Goal: Task Accomplishment & Management: Manage account settings

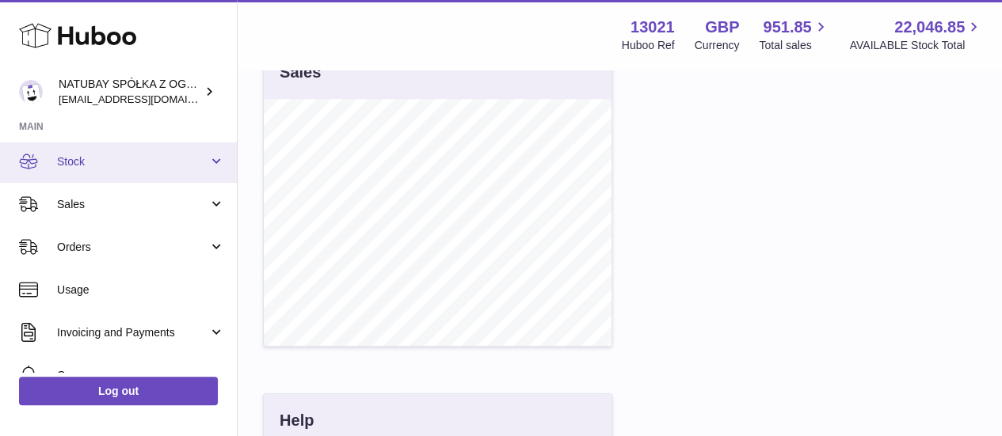
scroll to position [90, 0]
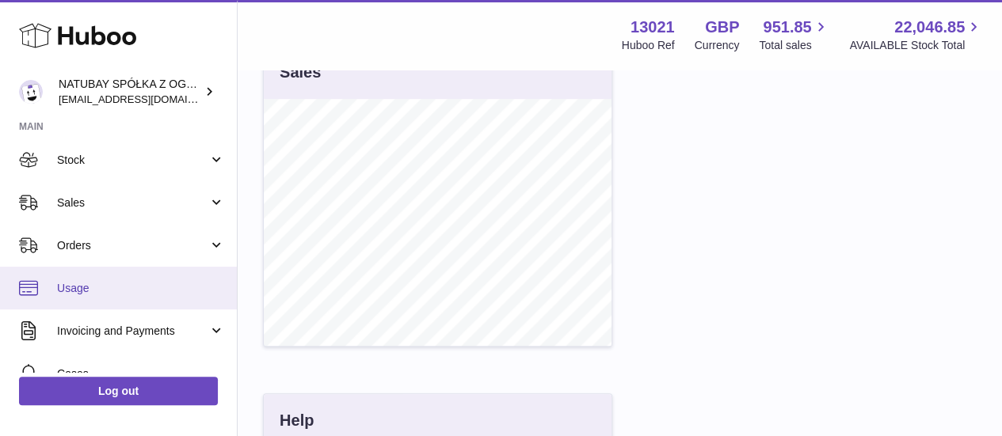
click at [139, 281] on span "Usage" at bounding box center [141, 288] width 168 height 15
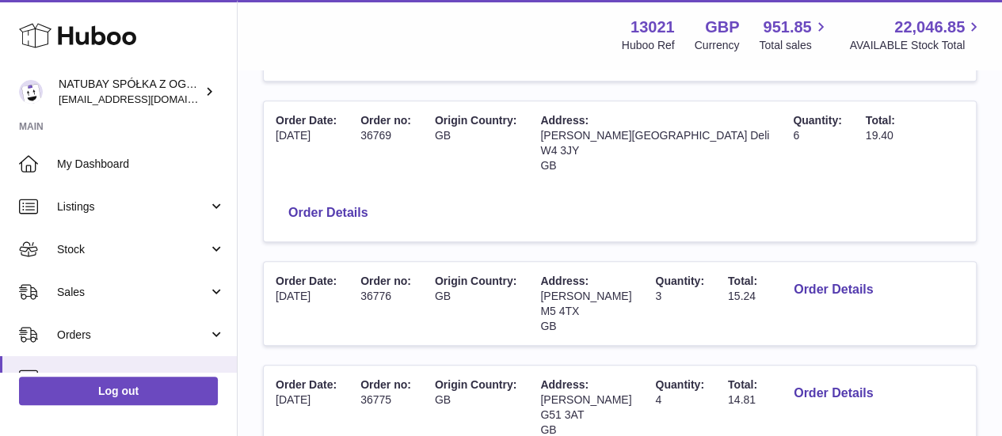
scroll to position [597, 0]
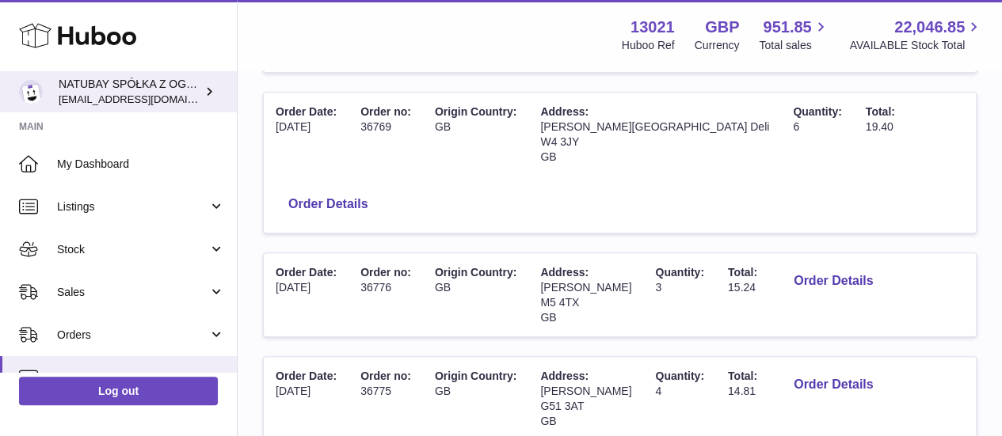
click at [106, 93] on span "[EMAIL_ADDRESS][DOMAIN_NAME]" at bounding box center [146, 99] width 174 height 13
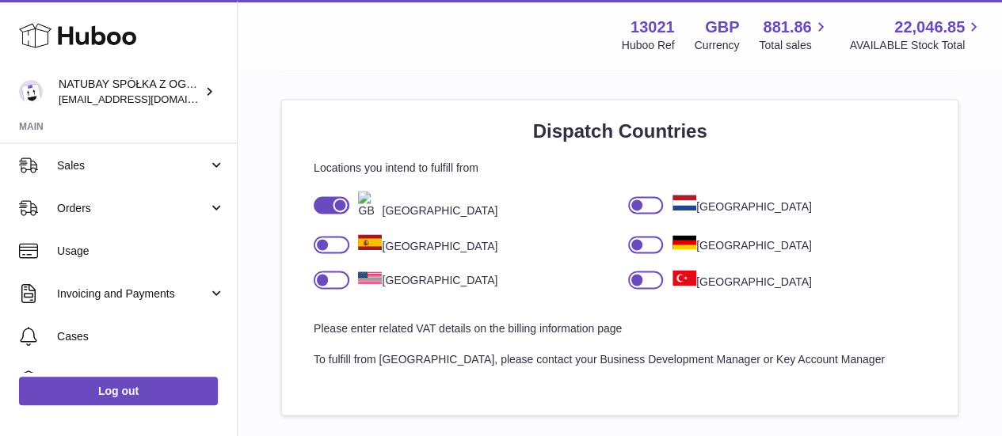
scroll to position [128, 0]
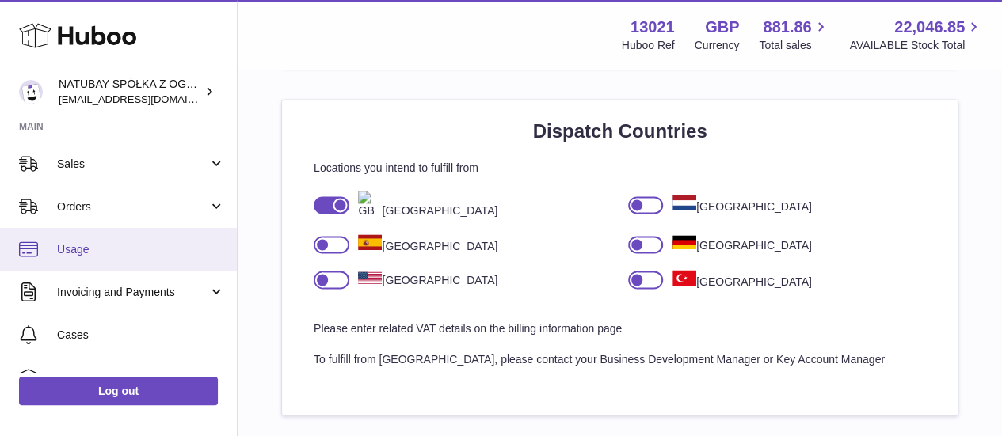
click at [100, 250] on span "Usage" at bounding box center [141, 249] width 168 height 15
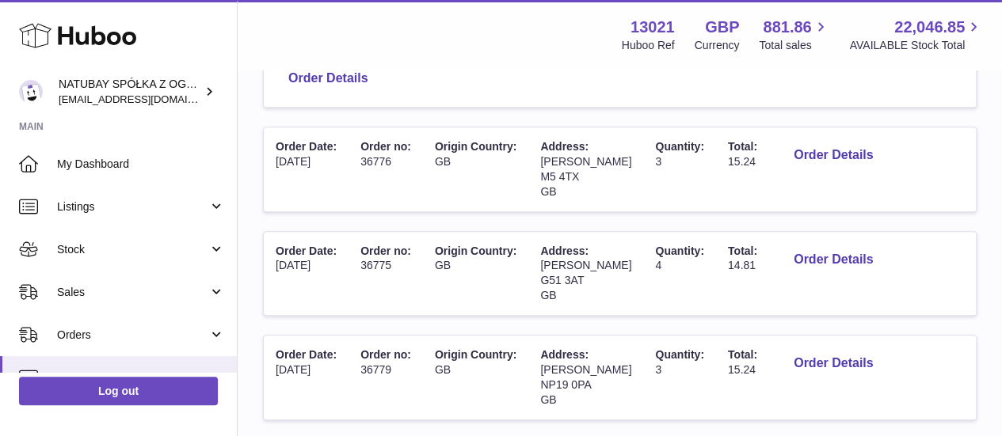
scroll to position [841, 0]
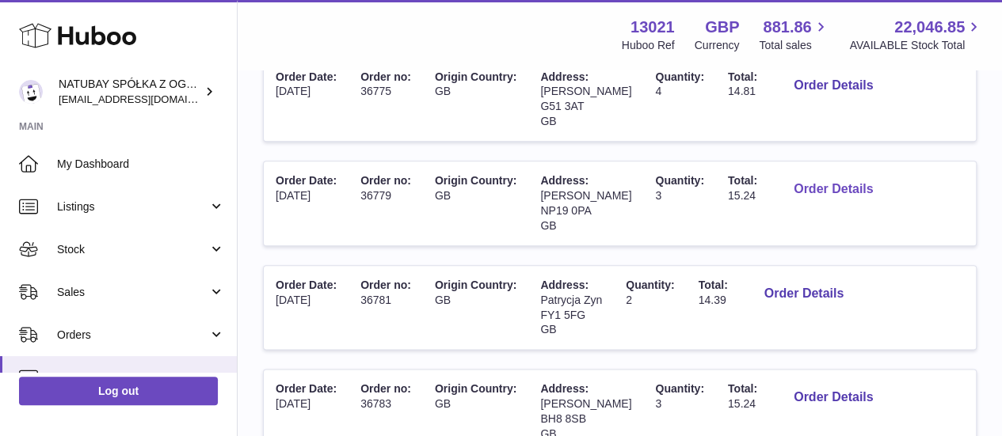
click at [856, 196] on button "Order Details" at bounding box center [833, 189] width 105 height 32
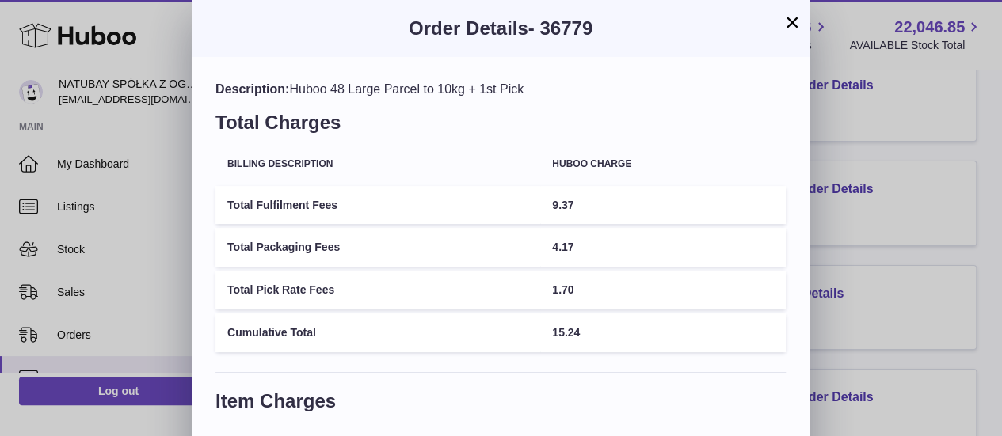
click at [852, 235] on div "× Order Details - 36779 Description: Huboo 48 Large Parcel to 10kg + 1st Pick T…" at bounding box center [501, 333] width 1002 height 666
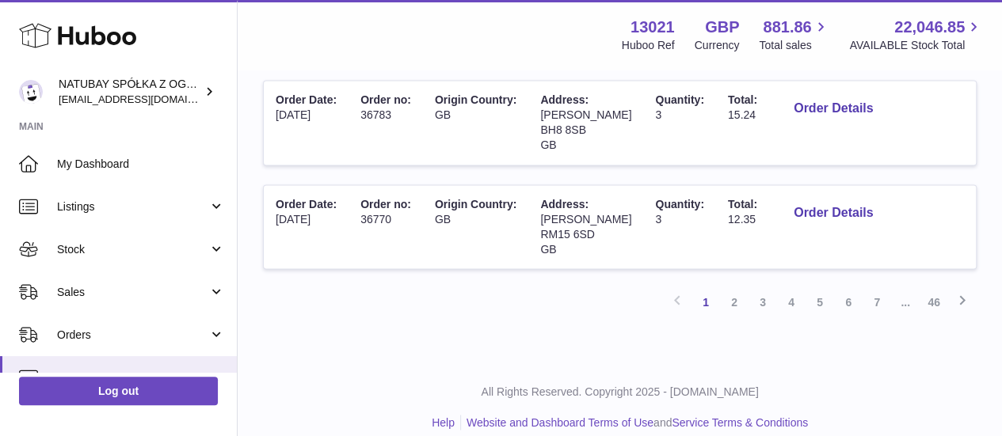
scroll to position [1142, 0]
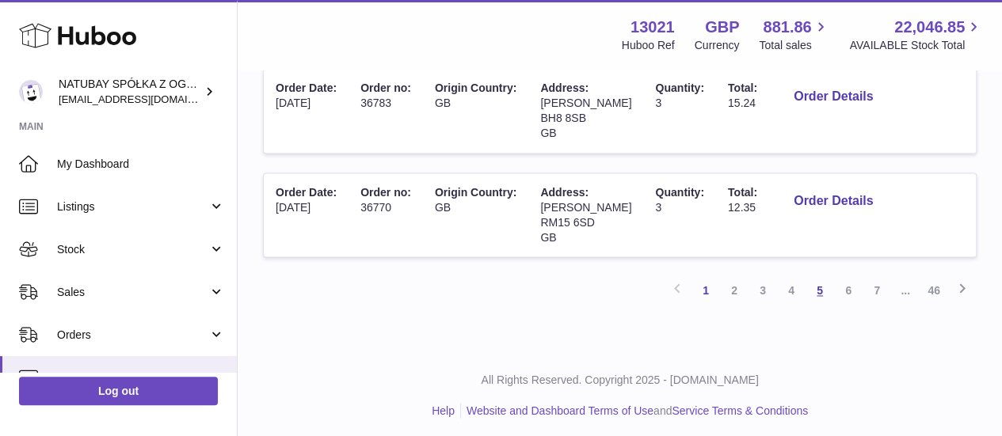
click at [806, 283] on link "5" at bounding box center [820, 290] width 29 height 29
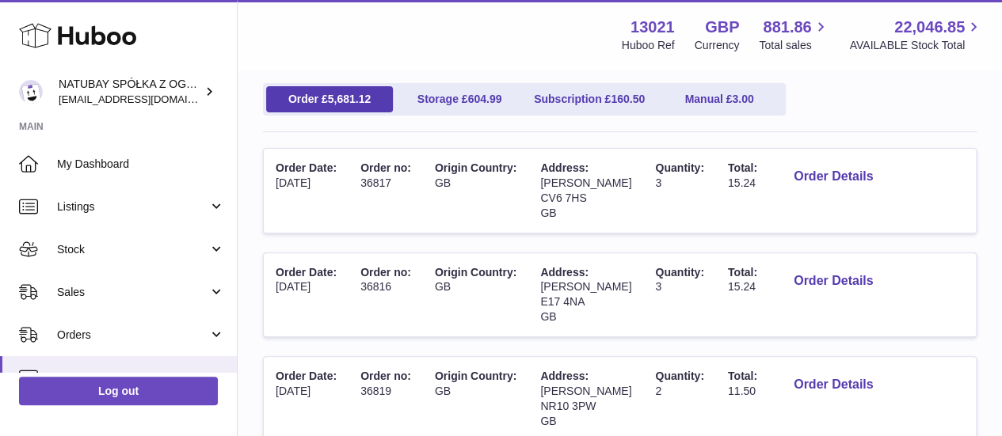
scroll to position [173, 0]
click at [575, 90] on link "Subscription £ 160.50" at bounding box center [589, 99] width 127 height 26
